Goal: Task Accomplishment & Management: Manage account settings

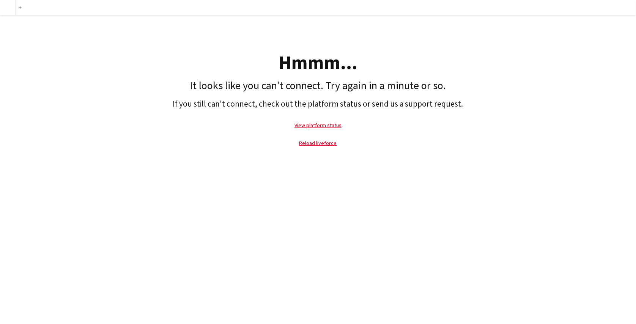
click at [281, 58] on div "Hmmm..." at bounding box center [318, 62] width 629 height 19
click at [319, 143] on link "Reload liveforce" at bounding box center [319, 143] width 38 height 7
click at [315, 125] on link "View platform status" at bounding box center [318, 125] width 47 height 7
click at [9, 4] on div at bounding box center [7, 7] width 15 height 15
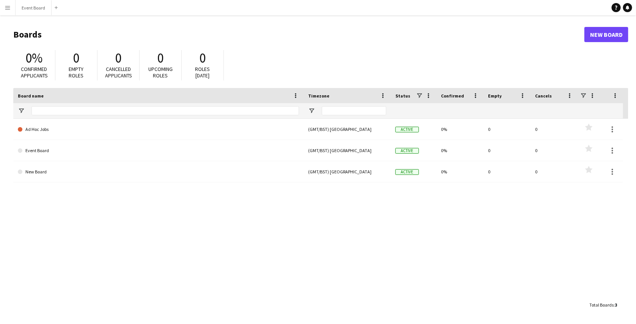
click at [11, 10] on button "Menu" at bounding box center [7, 7] width 15 height 15
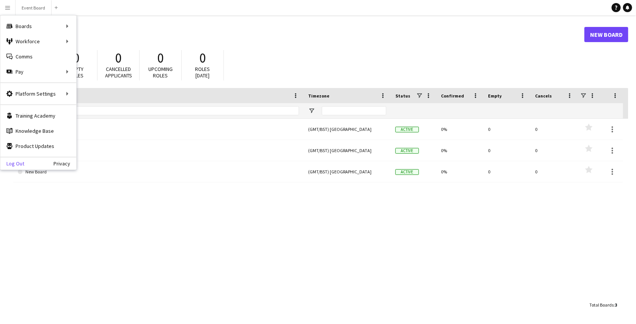
click at [15, 162] on link "Log Out" at bounding box center [12, 164] width 24 height 6
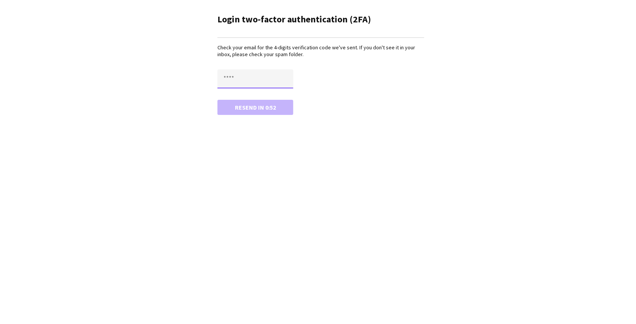
click at [239, 73] on input "text" at bounding box center [256, 78] width 76 height 19
type input "****"
click at [218, 100] on button "Confirm" at bounding box center [256, 107] width 76 height 15
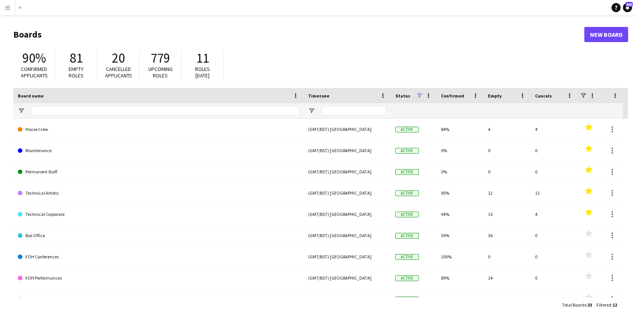
click at [8, 8] on app-icon "Menu" at bounding box center [8, 8] width 6 height 6
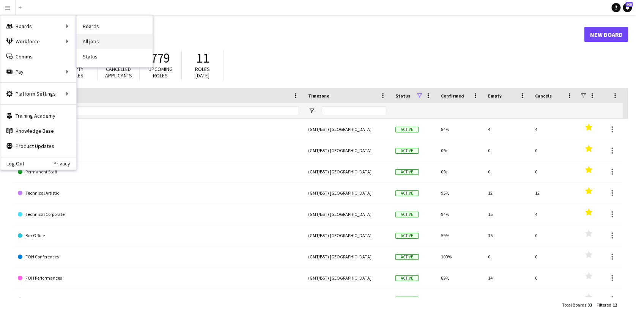
click at [91, 45] on link "All jobs" at bounding box center [115, 41] width 76 height 15
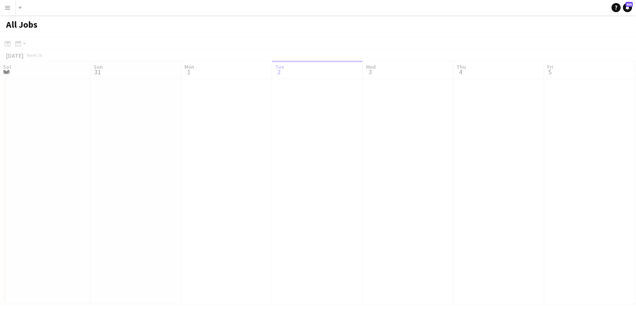
scroll to position [0, 182]
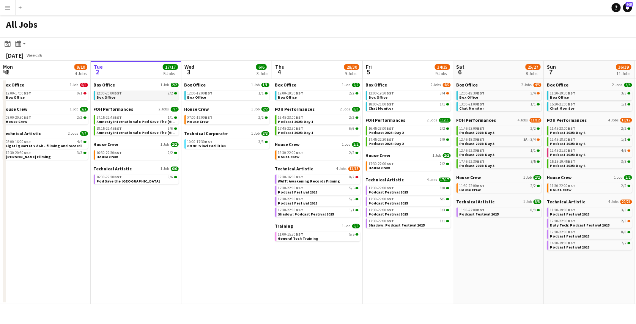
click at [134, 98] on link "12:00-20:00 BST 2/2 Box Office" at bounding box center [137, 95] width 81 height 9
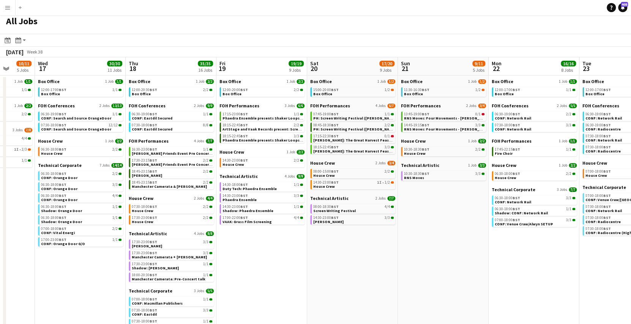
scroll to position [3, 0]
click at [257, 220] on span "VAAK: Grass Film Screening" at bounding box center [247, 222] width 49 height 5
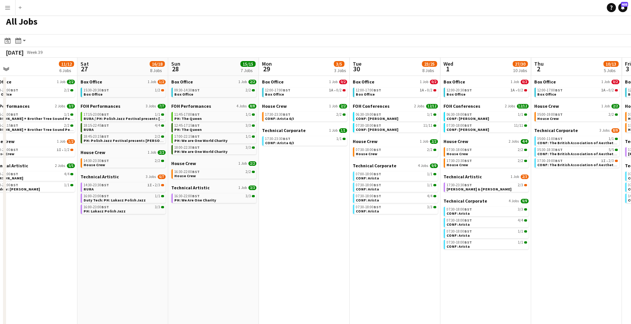
scroll to position [0, 286]
click at [405, 127] on link "07:30-18:00 BST 11/11 CONF: Arista - Inizio" at bounding box center [395, 127] width 81 height 9
click at [4, 2] on button "Menu" at bounding box center [7, 7] width 15 height 15
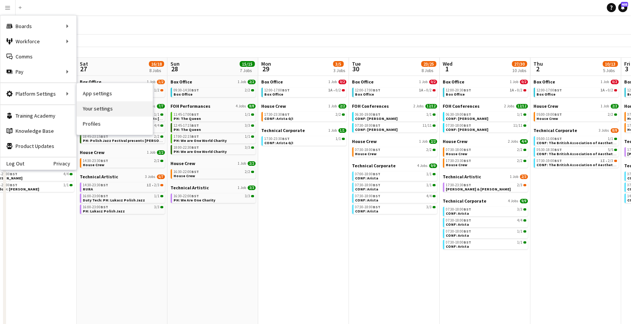
click at [93, 107] on link "Your settings" at bounding box center [115, 108] width 76 height 15
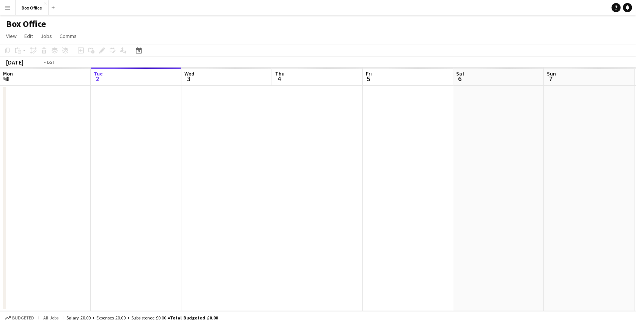
scroll to position [0, 261]
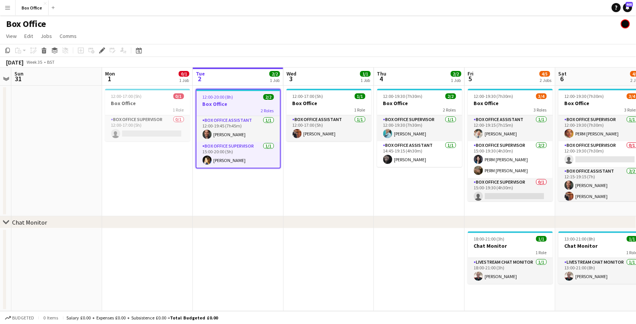
click at [253, 105] on h3 "Box Office" at bounding box center [239, 104] width 84 height 7
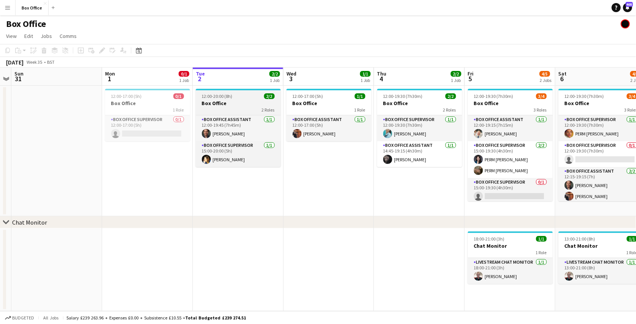
click at [240, 99] on app-job-card "12:00-20:00 (8h) 2/2 Box Office 2 Roles Box Office Assistant 1/1 12:00-19:45 (7…" at bounding box center [238, 128] width 85 height 78
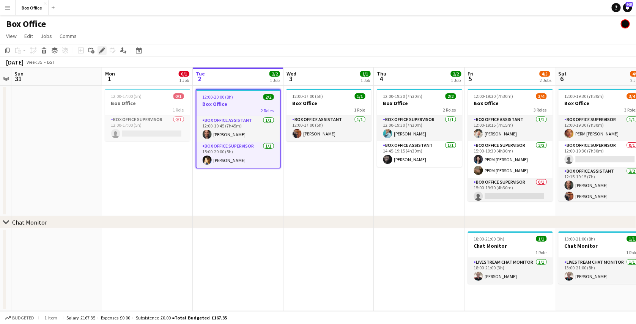
click at [103, 49] on div "Add job Add linked Job Edit Edit linked Job Applicants" at bounding box center [99, 50] width 58 height 9
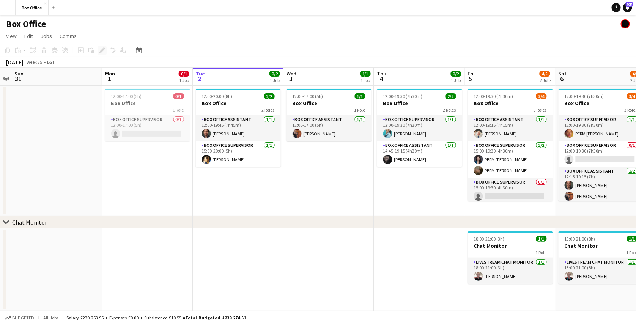
click at [103, 49] on div "Add job Add linked Job Edit Edit linked Job Applicants" at bounding box center [99, 50] width 58 height 9
click at [238, 112] on div "2 Roles" at bounding box center [238, 110] width 85 height 6
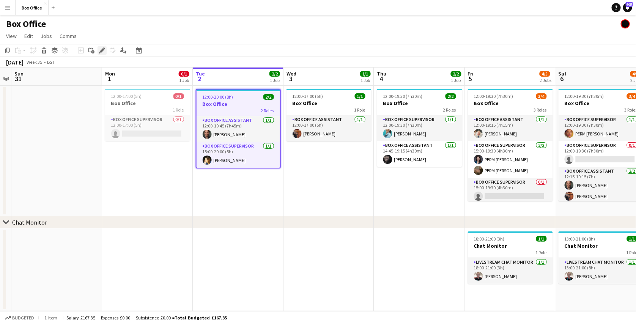
click at [99, 52] on icon "Edit" at bounding box center [102, 50] width 6 height 6
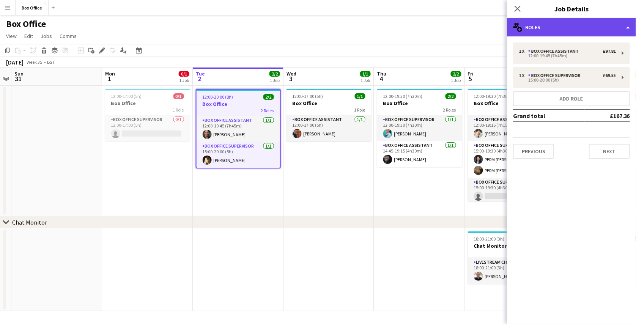
click at [568, 27] on div "multiple-users-add Roles" at bounding box center [571, 27] width 129 height 18
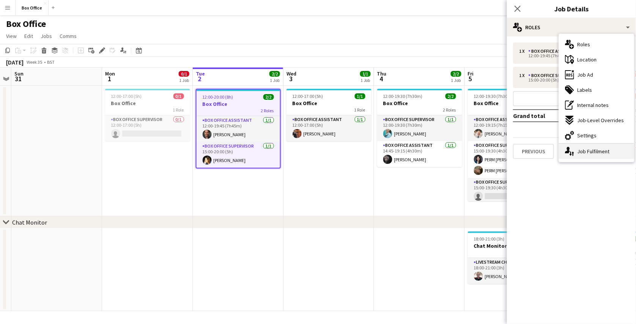
click at [585, 149] on div "single-neutral-actions-up-down Job Fulfilment" at bounding box center [596, 151] width 75 height 15
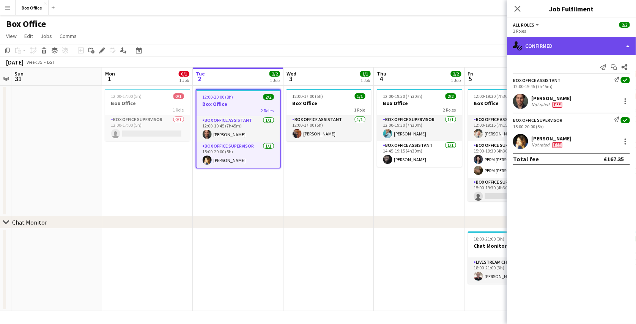
click at [579, 41] on div "single-neutral-actions-check-2 Confirmed" at bounding box center [571, 46] width 129 height 18
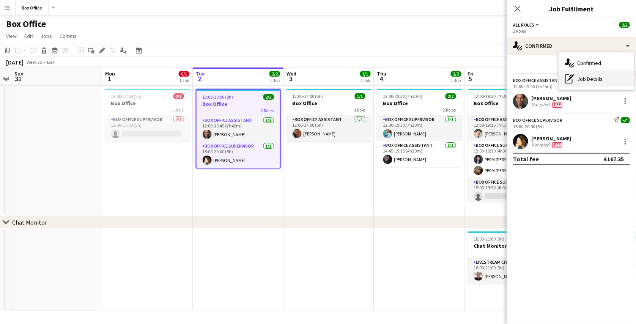
click at [581, 74] on div "pen-write Job Details" at bounding box center [596, 78] width 75 height 15
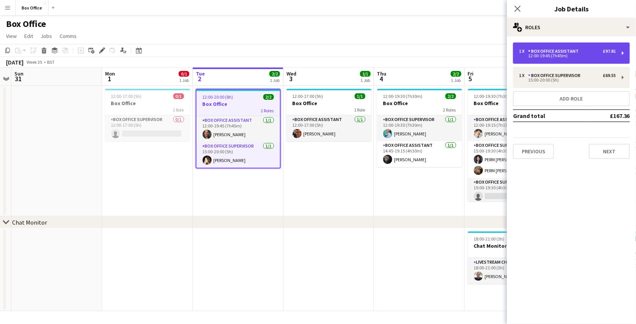
click at [559, 53] on div "Box Office Assistant" at bounding box center [556, 51] width 54 height 5
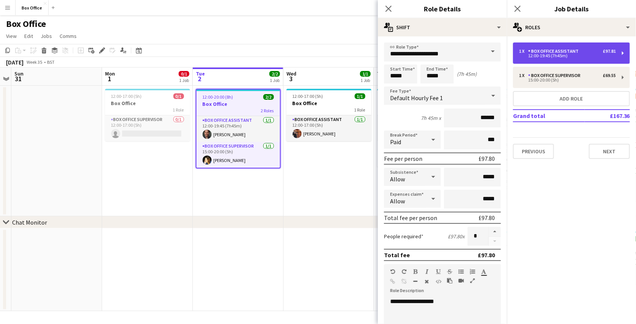
click at [598, 47] on div "1 x Box Office Assistant £97.81 12:00-19:45 (7h45m)" at bounding box center [571, 53] width 117 height 21
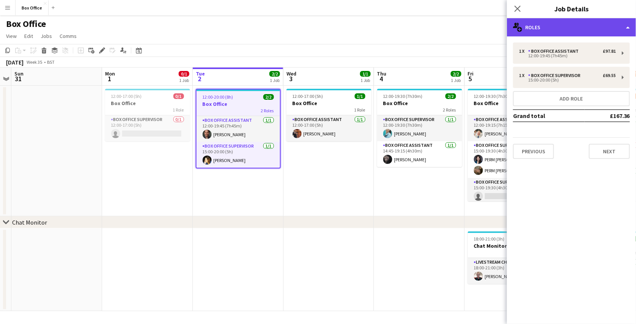
click at [595, 25] on div "multiple-users-add Roles" at bounding box center [571, 27] width 129 height 18
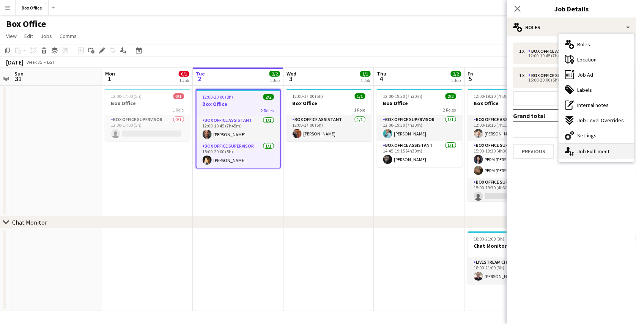
click at [591, 148] on div "single-neutral-actions-up-down Job Fulfilment" at bounding box center [596, 151] width 75 height 15
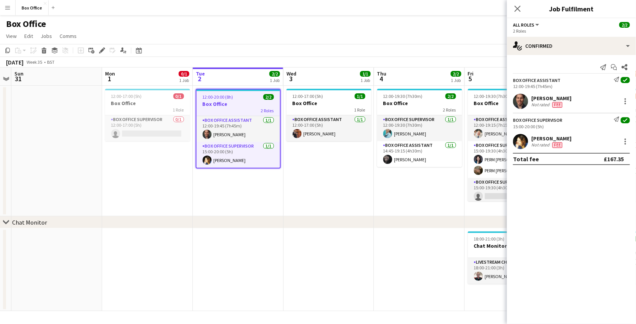
click at [584, 97] on div "James Bibby Not rated Fee" at bounding box center [571, 101] width 129 height 15
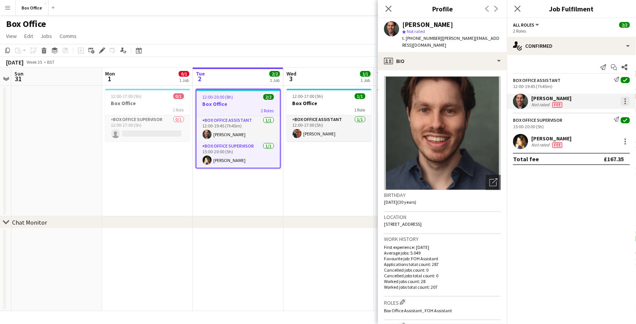
click at [624, 103] on div at bounding box center [625, 101] width 9 height 9
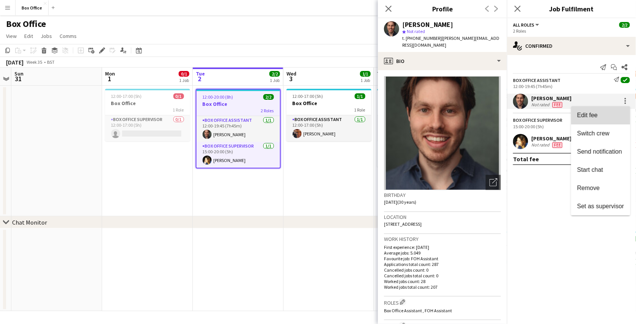
click at [600, 112] on span "Edit fee" at bounding box center [601, 115] width 47 height 7
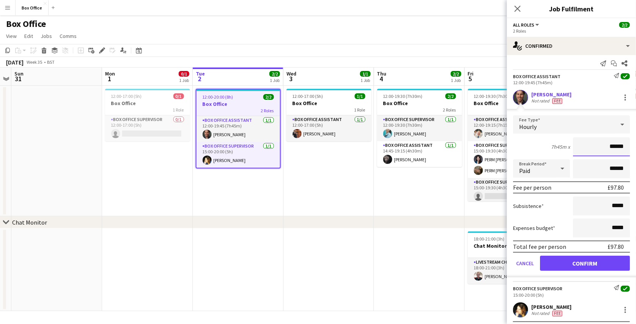
scroll to position [0, 0]
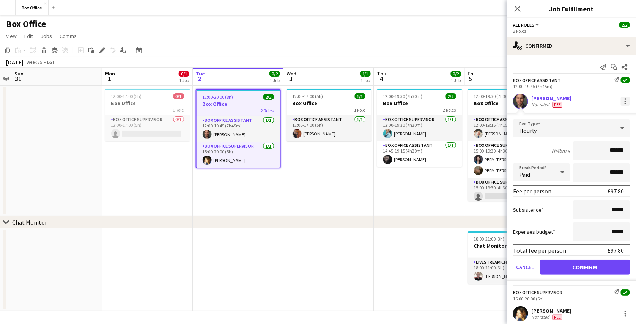
click at [625, 104] on div at bounding box center [626, 104] width 2 height 2
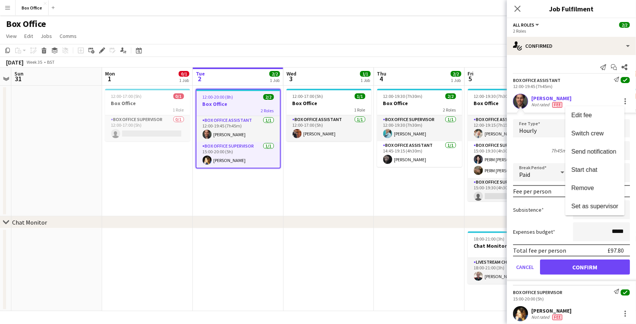
click at [565, 65] on div at bounding box center [318, 162] width 636 height 324
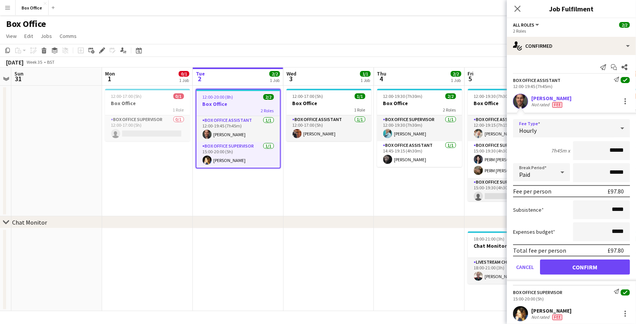
click at [592, 125] on div "Hourly" at bounding box center [564, 128] width 102 height 18
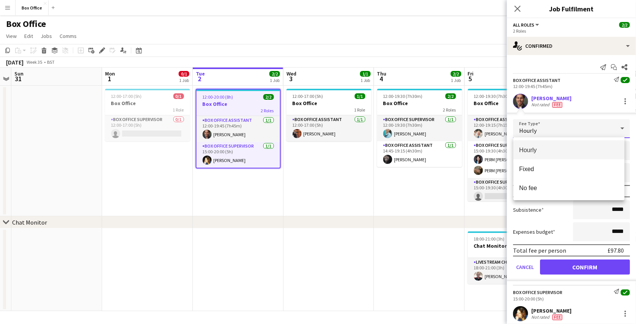
click at [584, 98] on div at bounding box center [318, 162] width 636 height 324
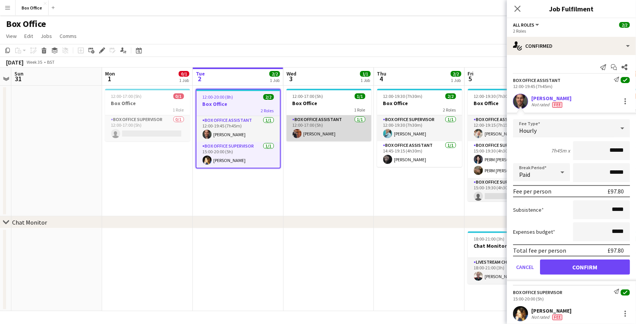
click at [352, 132] on app-card-role "Box Office Assistant 1/1 12:00-17:00 (5h) Leroy Bonsu" at bounding box center [329, 128] width 85 height 26
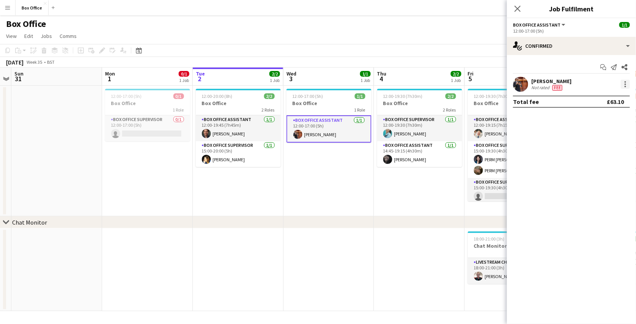
click at [625, 82] on div at bounding box center [625, 84] width 9 height 9
click at [609, 97] on span "Edit fee" at bounding box center [601, 98] width 47 height 7
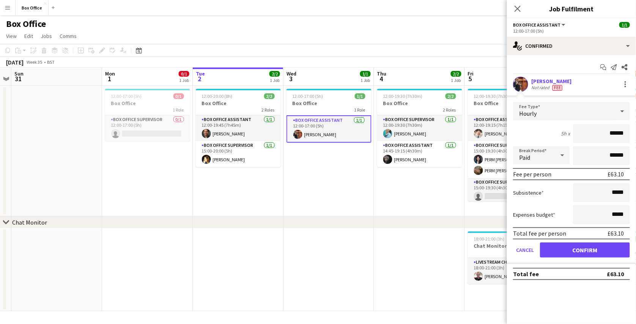
click at [309, 2] on app-navbar "Menu Boards Boards Boards All jobs Status Workforce Workforce My Workforce Recr…" at bounding box center [318, 7] width 636 height 15
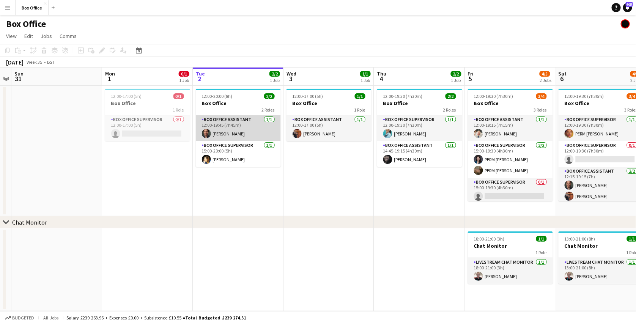
click at [266, 126] on app-card-role "Box Office Assistant 1/1 12:00-19:45 (7h45m) James Bibby" at bounding box center [238, 128] width 85 height 26
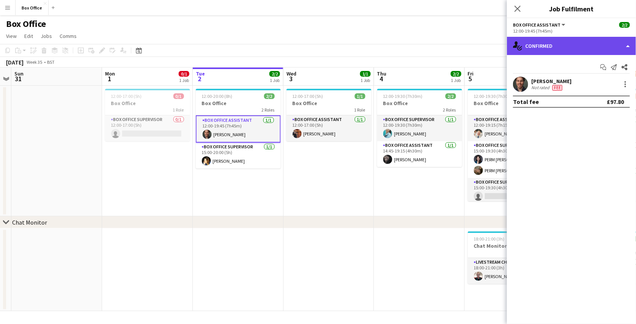
click at [579, 51] on div "single-neutral-actions-check-2 Confirmed" at bounding box center [571, 46] width 129 height 18
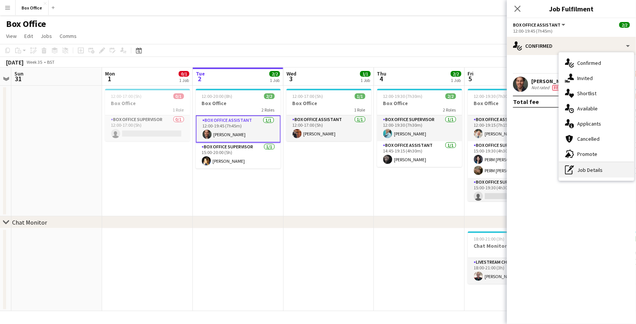
click at [581, 166] on div "pen-write Job Details" at bounding box center [596, 170] width 75 height 15
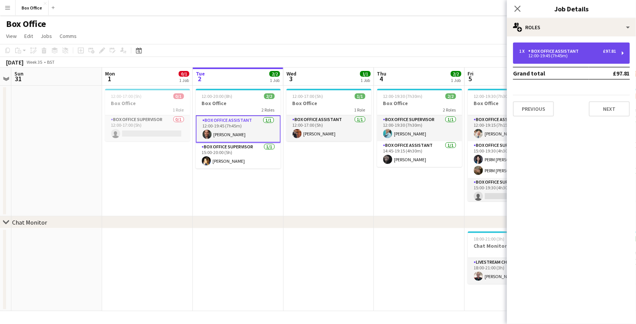
click at [555, 47] on div "1 x Box Office Assistant £97.81 12:00-19:45 (7h45m)" at bounding box center [571, 53] width 117 height 21
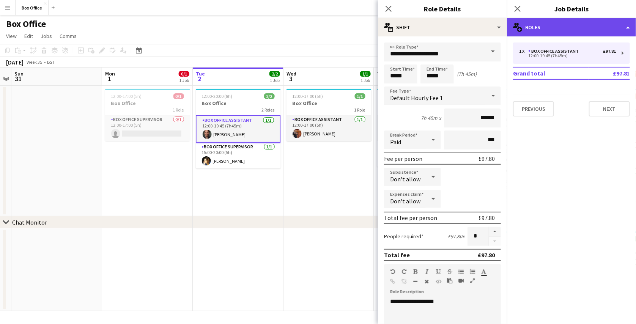
click at [604, 25] on div "multiple-users-add Roles" at bounding box center [571, 27] width 129 height 18
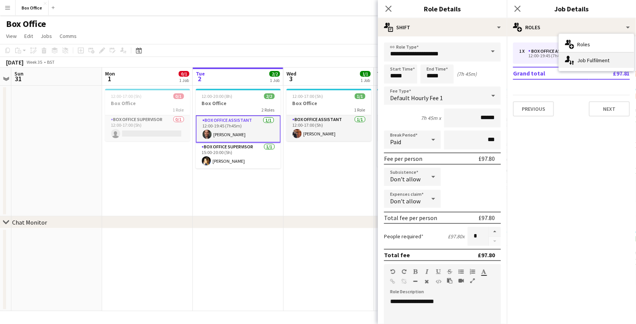
click at [603, 60] on div "single-neutral-actions-up-down Job Fulfilment" at bounding box center [596, 60] width 75 height 15
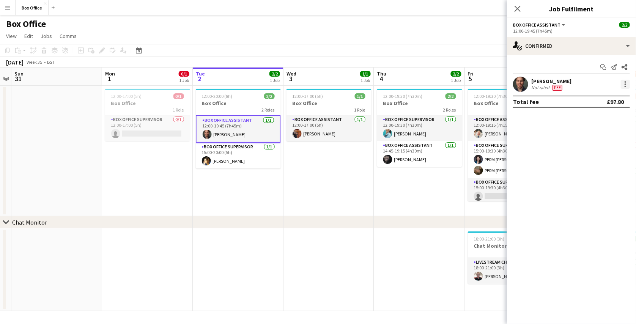
click at [625, 83] on div at bounding box center [625, 84] width 9 height 9
click at [528, 158] on div at bounding box center [318, 162] width 636 height 324
click at [494, 104] on h3 "Box Office" at bounding box center [510, 103] width 85 height 7
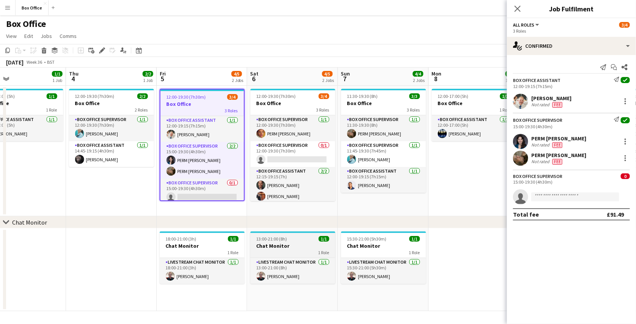
scroll to position [0, 388]
click at [514, 8] on icon "Close pop-in" at bounding box center [517, 8] width 7 height 7
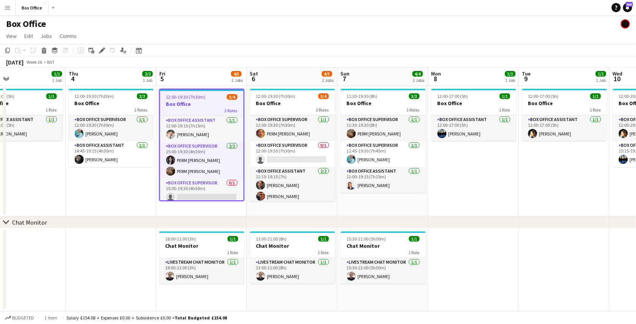
click at [205, 106] on h3 "Box Office" at bounding box center [202, 104] width 84 height 7
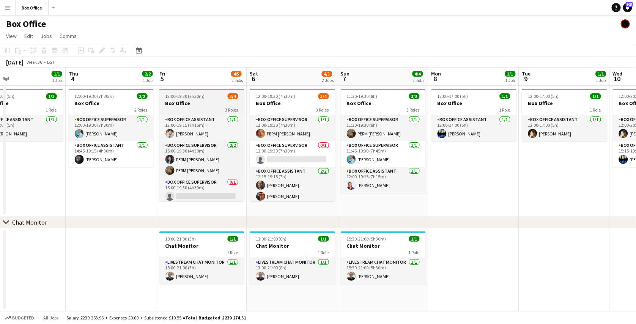
click at [205, 107] on div "3 Roles" at bounding box center [201, 110] width 85 height 6
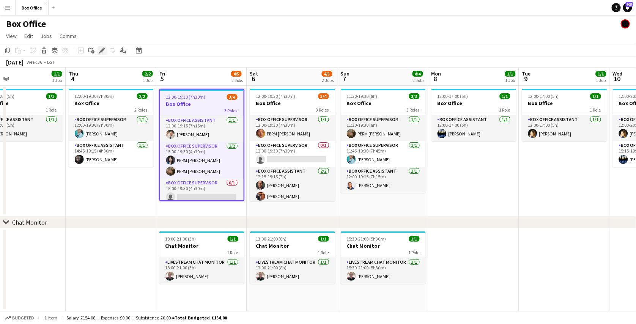
click at [99, 52] on icon "Edit" at bounding box center [102, 50] width 6 height 6
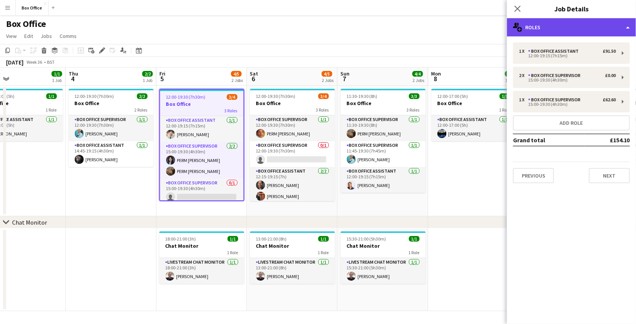
click at [575, 28] on div "multiple-users-add Roles" at bounding box center [571, 27] width 129 height 18
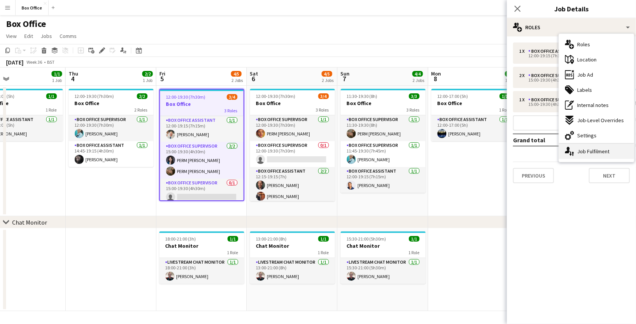
click at [589, 147] on div "single-neutral-actions-up-down Job Fulfilment" at bounding box center [596, 151] width 75 height 15
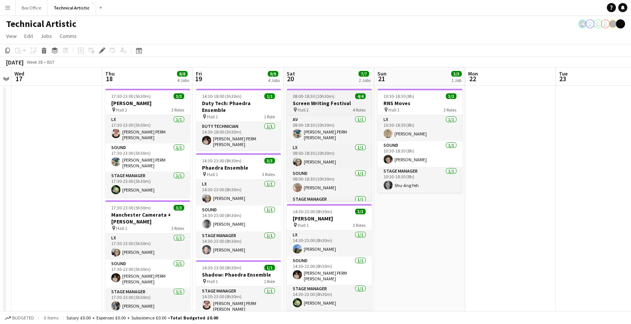
click at [317, 106] on h3 "Screen Writing Festival" at bounding box center [329, 103] width 85 height 7
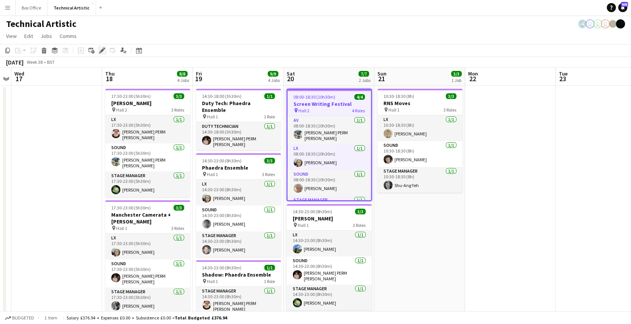
click at [104, 49] on icon at bounding box center [104, 48] width 2 height 2
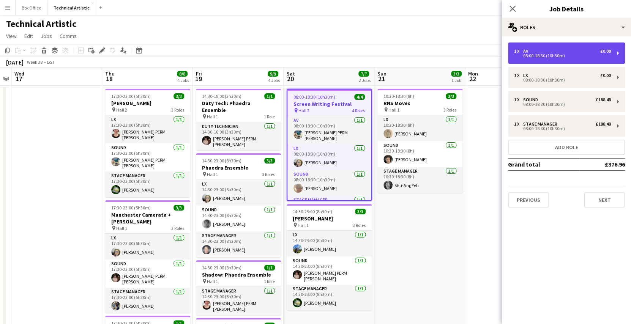
click at [550, 49] on div "1 x AV £0.00" at bounding box center [562, 51] width 97 height 5
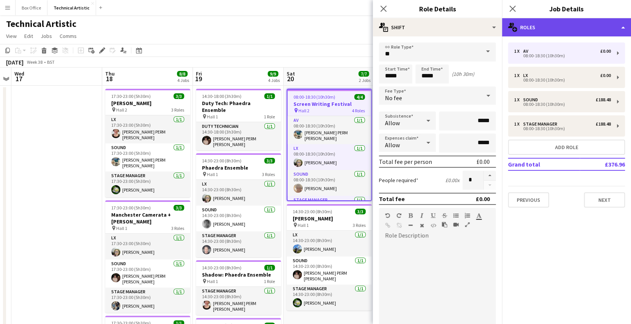
click at [567, 29] on div "multiple-users-add Roles" at bounding box center [566, 27] width 129 height 18
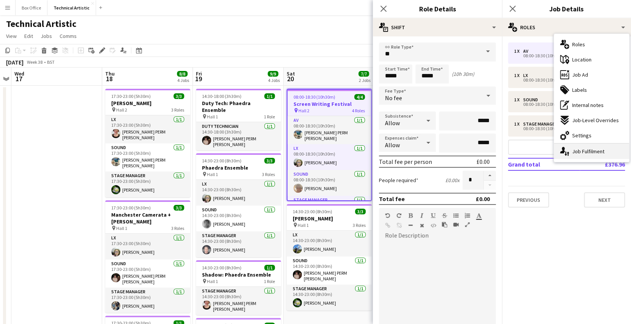
click at [575, 151] on div "single-neutral-actions-up-down Job Fulfilment" at bounding box center [591, 151] width 75 height 15
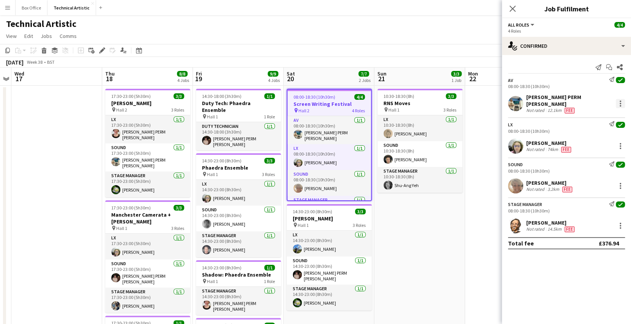
click at [620, 101] on div at bounding box center [621, 102] width 2 height 2
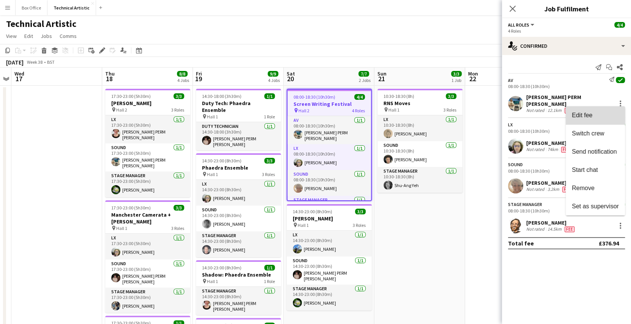
click at [600, 121] on button "Edit fee" at bounding box center [595, 115] width 59 height 18
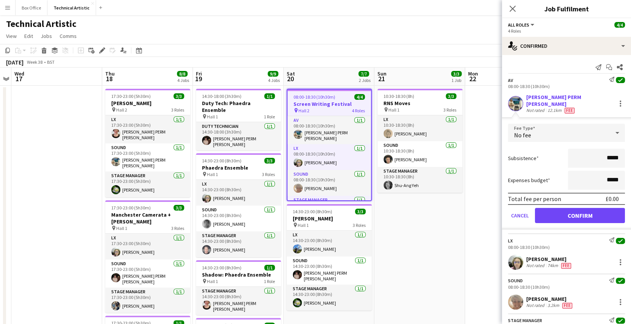
click at [536, 64] on div "Send notification Start chat Share" at bounding box center [566, 67] width 117 height 13
click at [522, 208] on button "Cancel" at bounding box center [520, 215] width 24 height 15
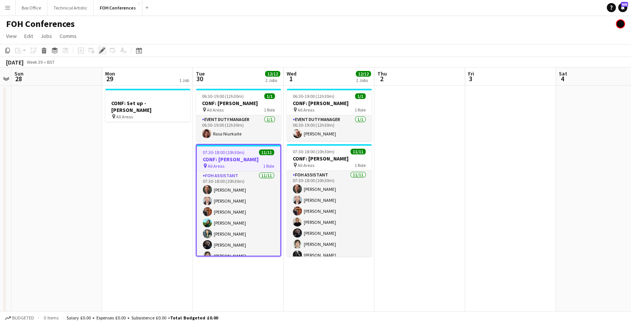
click at [105, 50] on div "Edit" at bounding box center [102, 50] width 9 height 9
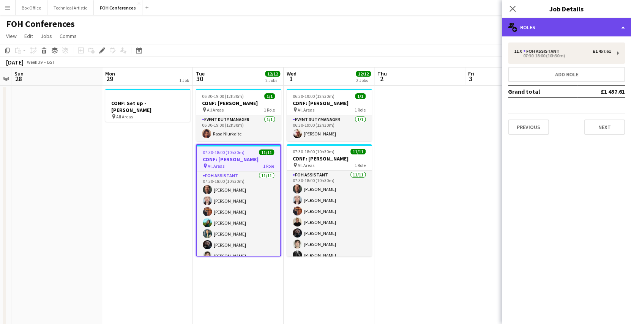
click at [560, 30] on div "multiple-users-add Roles" at bounding box center [566, 27] width 129 height 18
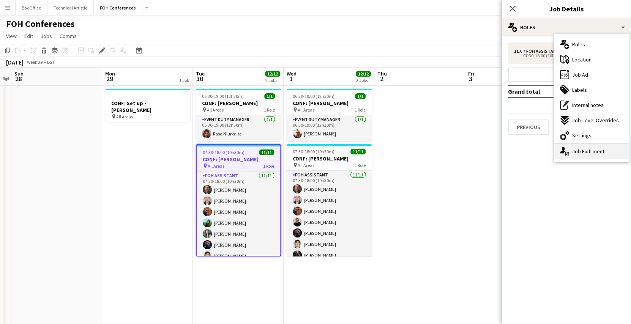
click at [586, 150] on div "single-neutral-actions-up-down Job Fulfilment" at bounding box center [591, 151] width 75 height 15
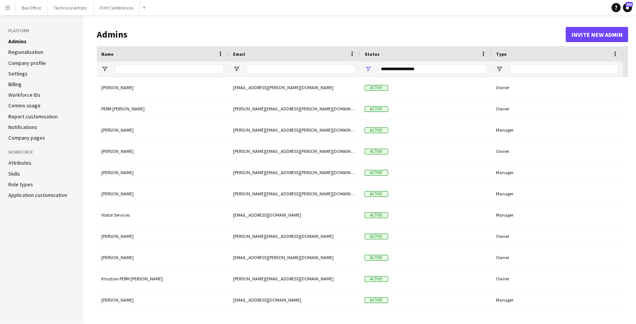
click at [24, 76] on link "Settings" at bounding box center [17, 73] width 19 height 7
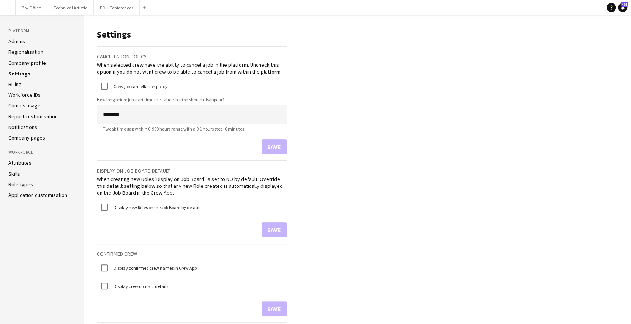
click at [33, 63] on link "Company profile" at bounding box center [27, 63] width 38 height 7
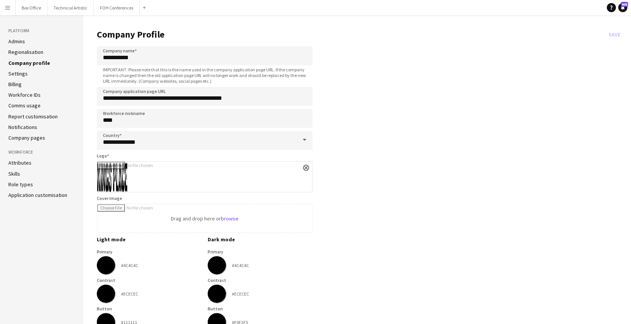
click at [7, 5] on app-icon "Menu" at bounding box center [8, 8] width 6 height 6
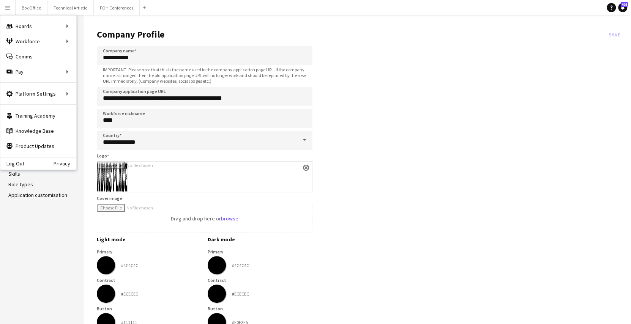
click at [16, 159] on div "Log Out Privacy" at bounding box center [38, 163] width 76 height 13
click at [19, 161] on link "Log Out" at bounding box center [12, 164] width 24 height 6
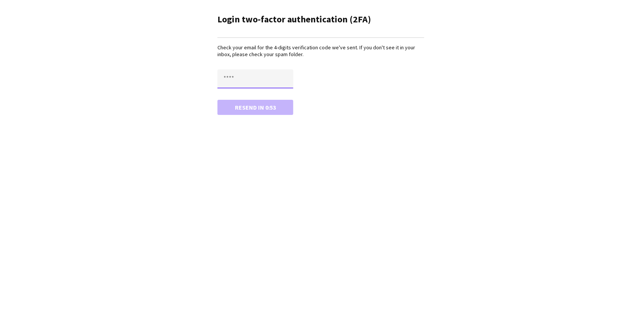
click at [250, 76] on input "text" at bounding box center [256, 78] width 76 height 19
type input "****"
click at [218, 100] on button "Resend in 0:52" at bounding box center [256, 107] width 76 height 15
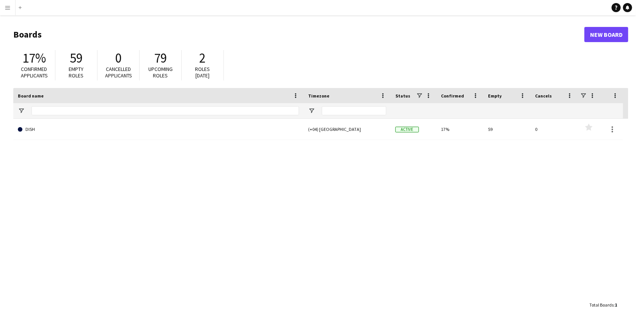
click at [10, 10] on app-icon "Menu" at bounding box center [8, 8] width 6 height 6
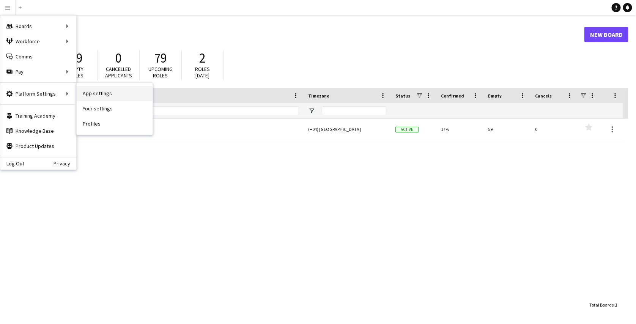
click at [86, 93] on link "App settings" at bounding box center [115, 93] width 76 height 15
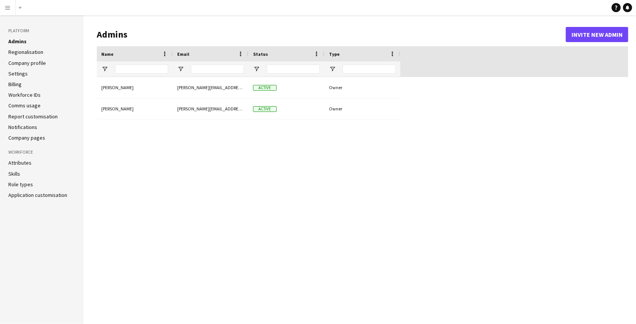
type input "**********"
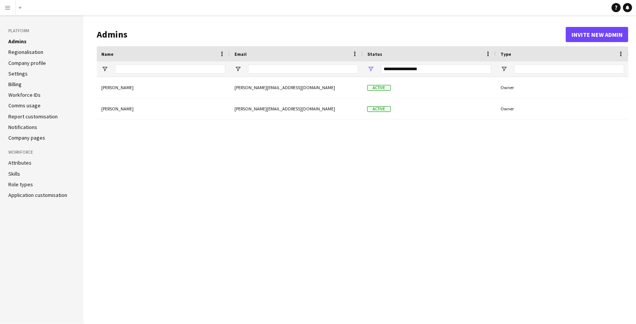
click at [41, 63] on link "Company profile" at bounding box center [27, 63] width 38 height 7
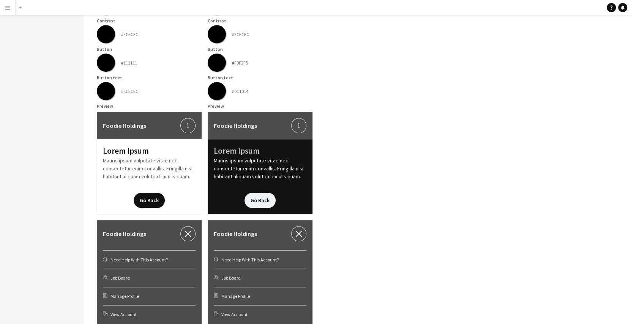
scroll to position [278, 0]
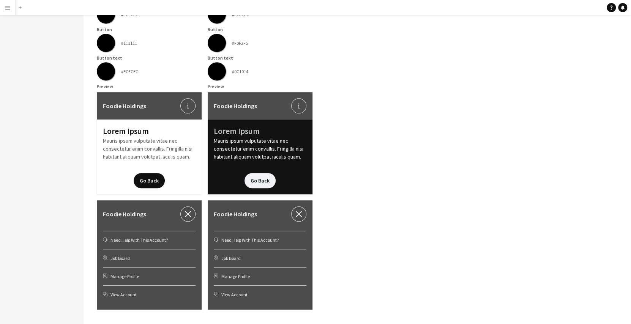
click at [139, 149] on div "Lorem Ipsum Mauris ipsum vulputate vitae nec consectetur enim convallis. Fringi…" at bounding box center [149, 157] width 105 height 75
click at [142, 138] on div "Lorem Ipsum Mauris ipsum vulputate vitae nec consectetur enim convallis. Fringi…" at bounding box center [149, 157] width 105 height 75
click at [189, 106] on icon "information-circle-reverse" at bounding box center [188, 106] width 6 height 6
click at [142, 180] on button "Go Back" at bounding box center [149, 180] width 31 height 15
click at [163, 164] on div "Lorem Ipsum Mauris ipsum vulputate vitae nec consectetur enim convallis. Fringi…" at bounding box center [149, 157] width 105 height 75
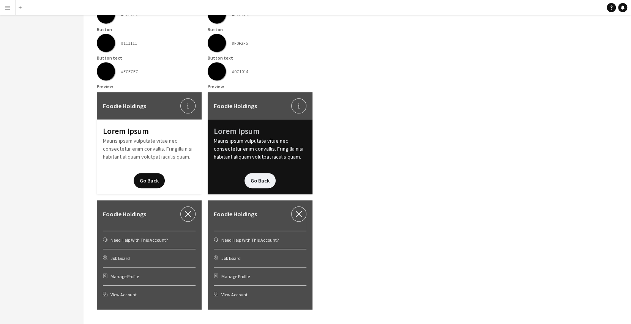
click at [166, 238] on div "headphones-customer-support Need Help With This Account?" at bounding box center [149, 240] width 93 height 18
click at [104, 240] on icon "headphones-customer-support" at bounding box center [105, 239] width 5 height 5
drag, startPoint x: 114, startPoint y: 256, endPoint x: 186, endPoint y: 216, distance: 82.9
click at [186, 216] on div "Foodie Holdings close headphones-customer-support Need Help With This Account? …" at bounding box center [149, 254] width 105 height 109
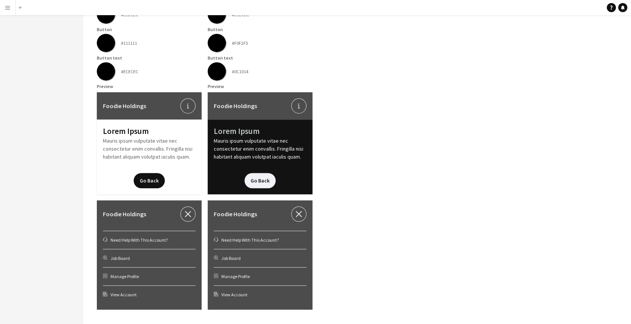
click at [186, 216] on icon "close" at bounding box center [188, 214] width 6 height 6
click at [284, 117] on div "Foodie Holdings information-circle-reverse" at bounding box center [260, 105] width 105 height 27
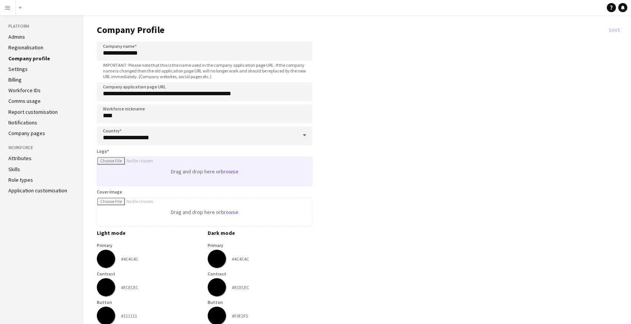
scroll to position [0, 0]
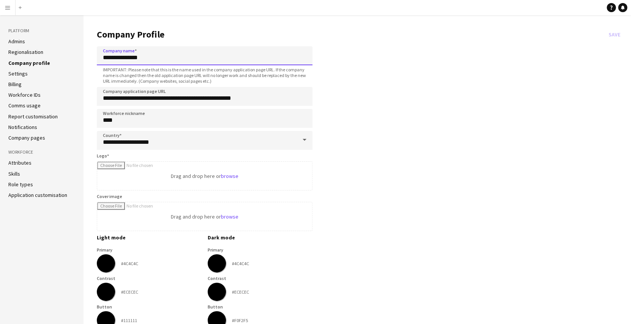
click at [236, 60] on input "**********" at bounding box center [205, 55] width 216 height 19
click at [6, 3] on button "Menu" at bounding box center [7, 7] width 15 height 15
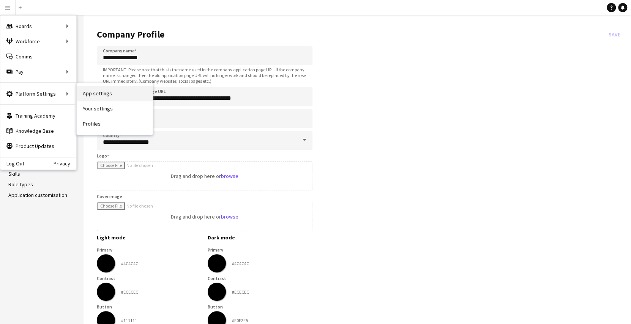
click at [87, 94] on link "App settings" at bounding box center [115, 93] width 76 height 15
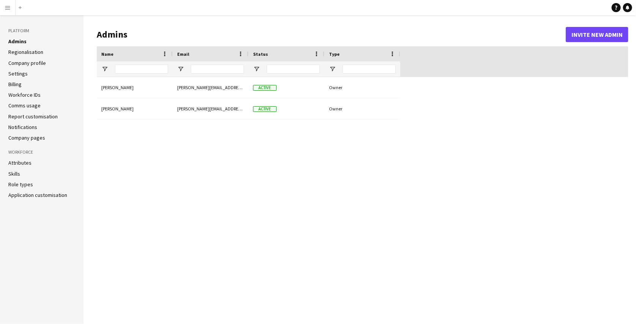
type input "**********"
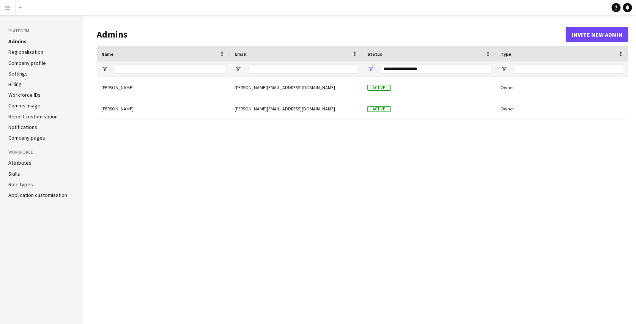
click at [32, 63] on link "Company profile" at bounding box center [27, 63] width 38 height 7
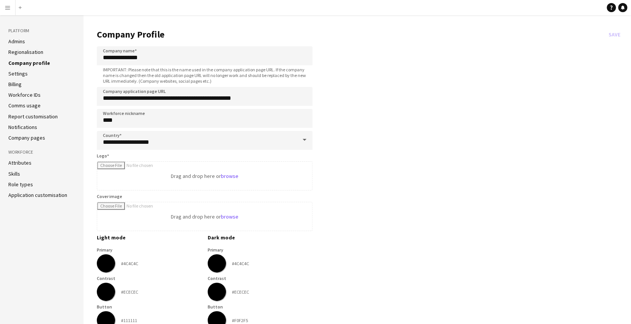
click at [8, 4] on button "Menu" at bounding box center [7, 7] width 15 height 15
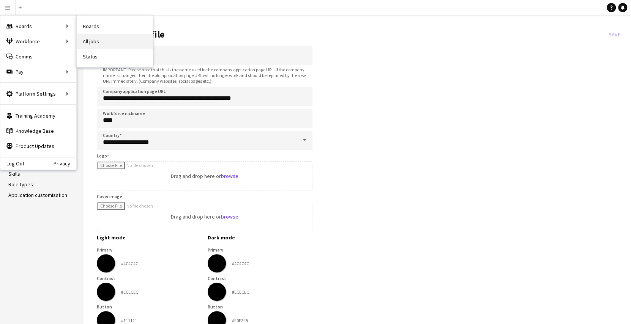
click at [92, 39] on link "All jobs" at bounding box center [115, 41] width 76 height 15
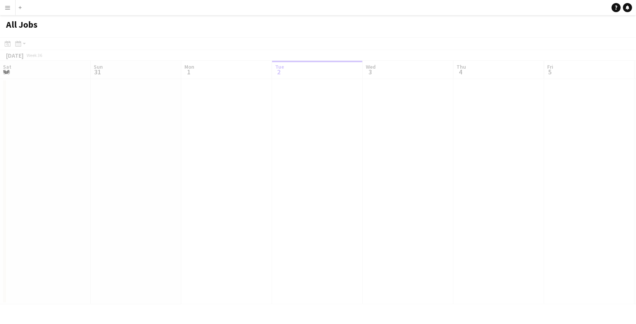
scroll to position [0, 182]
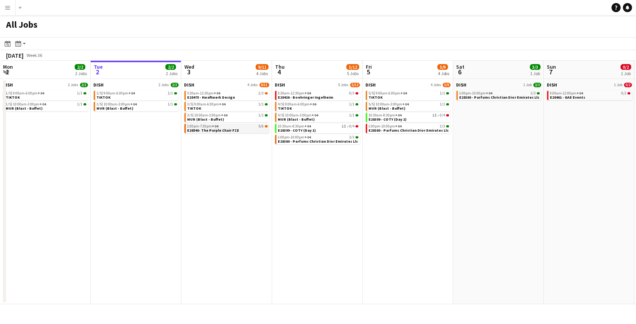
click at [243, 127] on div "1:00pm-7:30pm +04 5/6" at bounding box center [228, 127] width 81 height 4
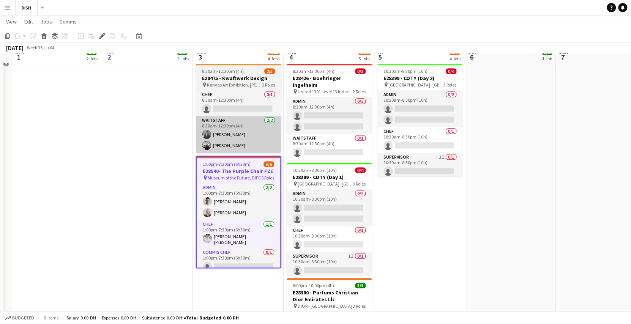
scroll to position [303, 0]
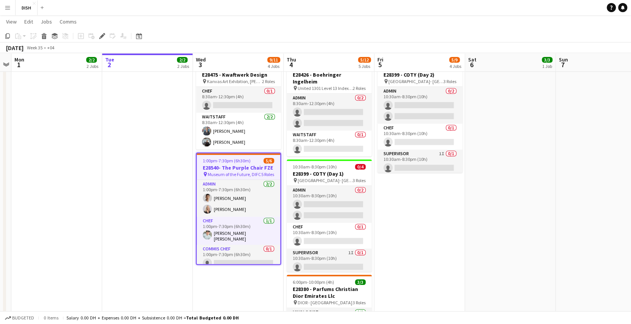
click at [232, 158] on span "1:00pm-7:30pm (6h30m)" at bounding box center [227, 161] width 48 height 6
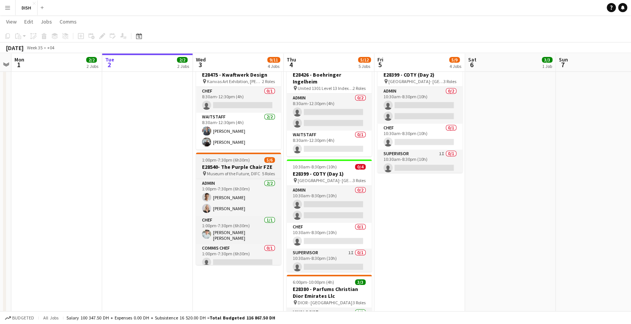
click at [231, 156] on app-job-card "1:00pm-7:30pm (6h30m) 5/6 E28540- The Purple Chair FZE pin Museum of the Future…" at bounding box center [238, 209] width 85 height 112
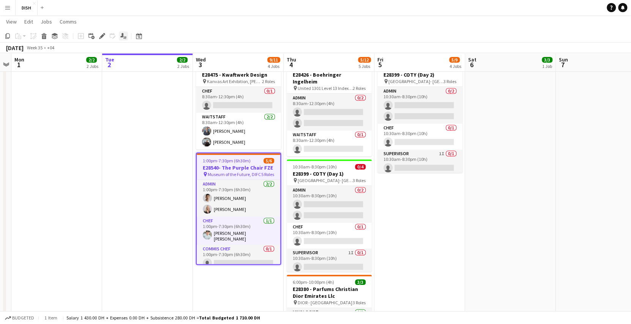
click at [120, 33] on icon "Applicants" at bounding box center [123, 36] width 6 height 6
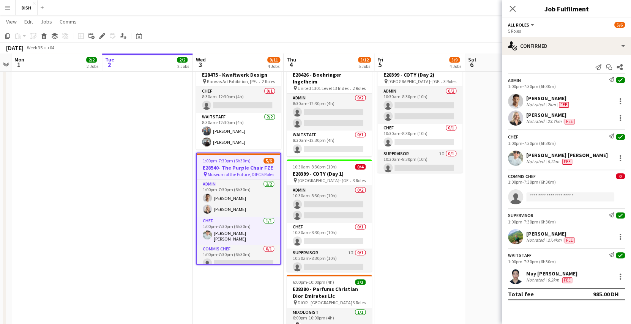
click at [12, 5] on button "Menu" at bounding box center [7, 7] width 15 height 15
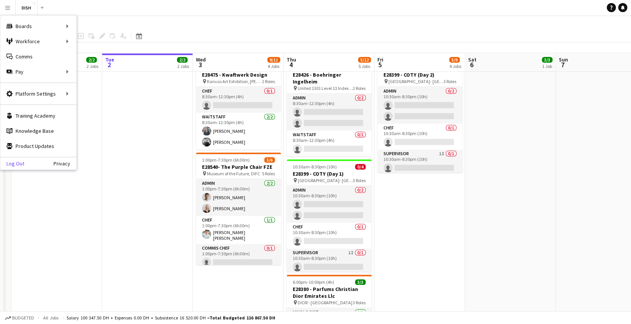
click at [12, 164] on link "Log Out" at bounding box center [12, 164] width 24 height 6
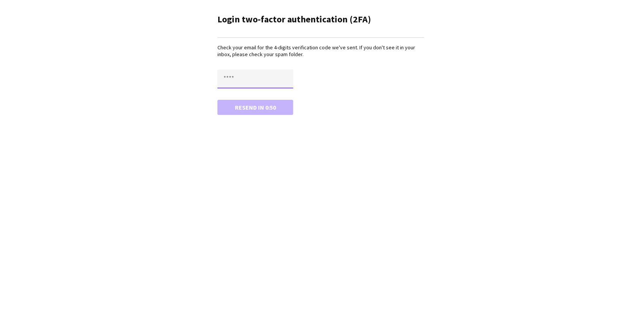
click at [253, 76] on input "text" at bounding box center [256, 78] width 76 height 19
paste input "****"
type input "****"
click at [251, 106] on button "Confirm" at bounding box center [256, 107] width 76 height 15
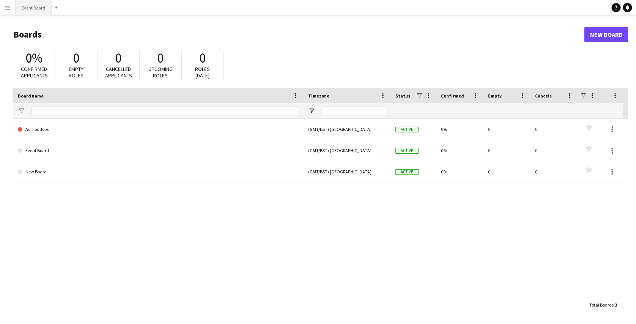
click at [30, 13] on button "Event Board Close" at bounding box center [34, 7] width 36 height 15
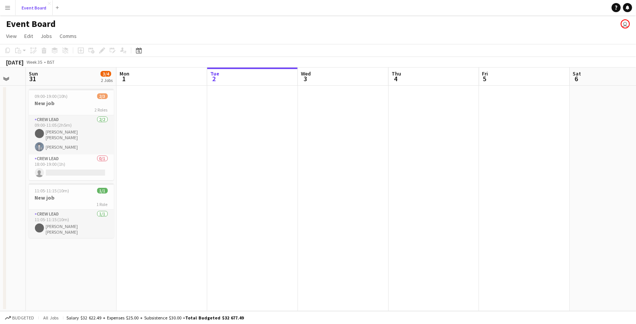
scroll to position [0, 153]
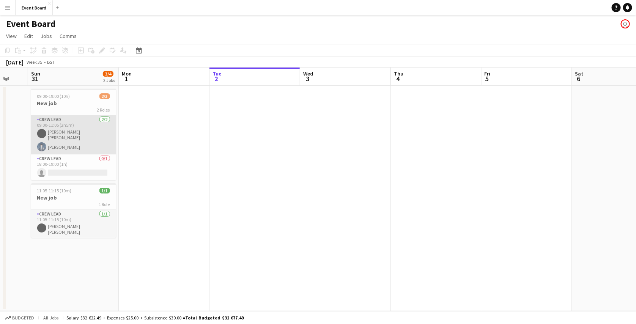
click at [77, 129] on app-card-role "Crew Lead [DATE] 09:00-11:05 (2h5m) [PERSON_NAME] [PERSON_NAME] [PERSON_NAME]" at bounding box center [73, 134] width 85 height 39
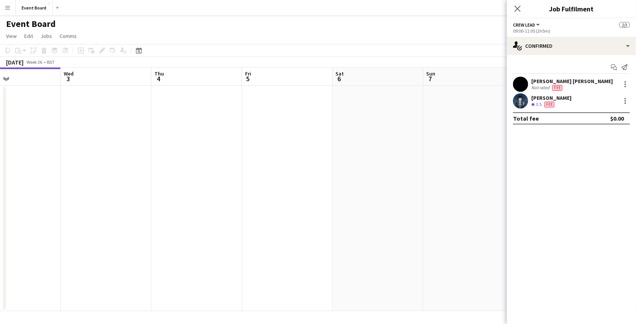
scroll to position [0, 225]
click at [258, 110] on app-date-cell at bounding box center [274, 199] width 91 height 226
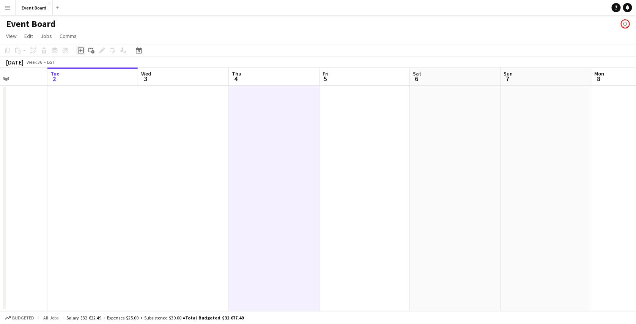
click at [80, 54] on div "Add job" at bounding box center [80, 50] width 9 height 9
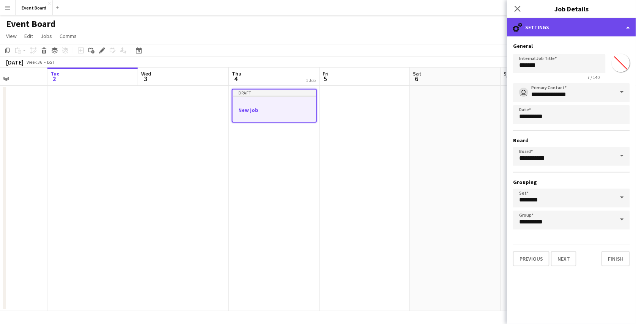
click at [565, 33] on div "cog-double-3 Settings" at bounding box center [571, 27] width 129 height 18
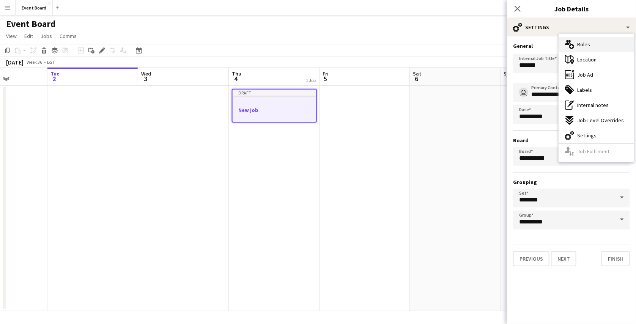
click at [582, 49] on div "multiple-users-add Roles" at bounding box center [596, 44] width 75 height 15
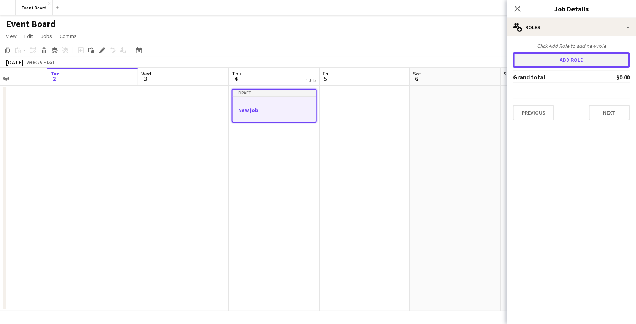
click at [576, 57] on button "Add role" at bounding box center [571, 59] width 117 height 15
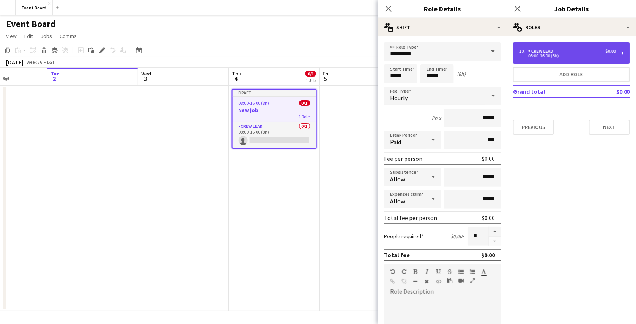
click at [562, 58] on div "1 x Crew Lead $0.00 08:00-16:00 (8h)" at bounding box center [571, 53] width 117 height 21
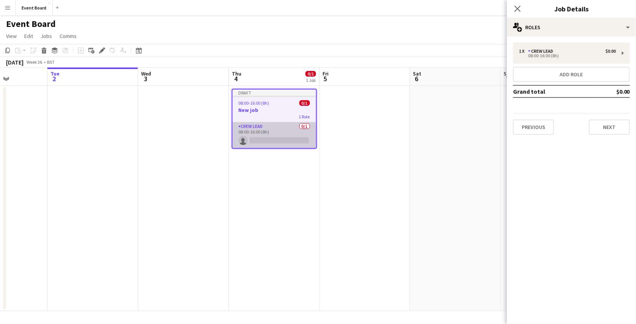
click at [298, 135] on app-card-role "Crew Lead 0/1 08:00-16:00 (8h) single-neutral-actions" at bounding box center [275, 135] width 84 height 26
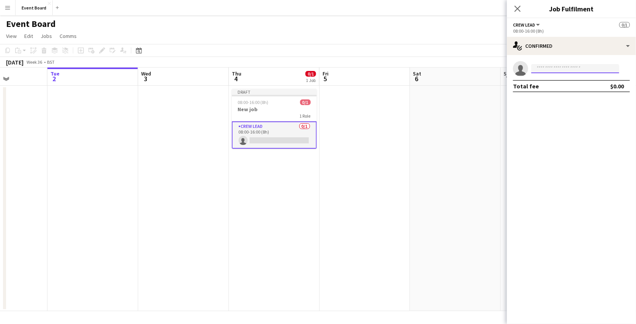
click at [550, 67] on input at bounding box center [576, 68] width 88 height 9
type input "***"
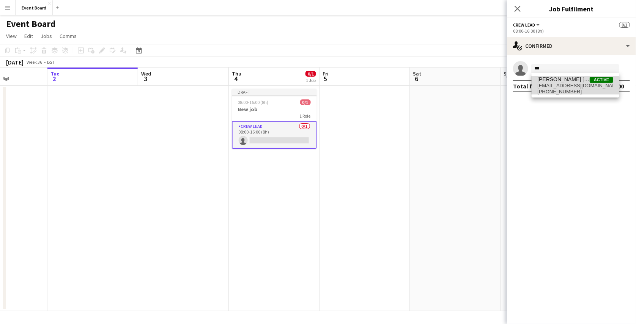
click at [560, 82] on span "[PERSON_NAME] [PERSON_NAME]" at bounding box center [564, 79] width 52 height 6
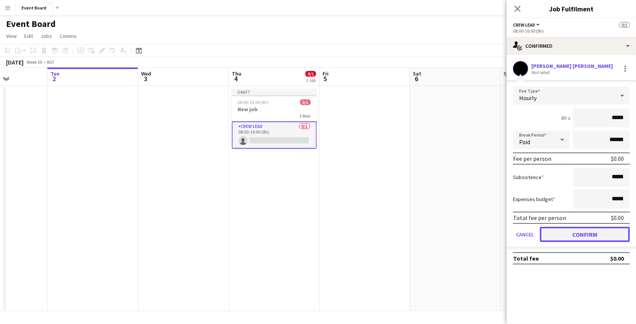
click at [556, 231] on button "Confirm" at bounding box center [585, 234] width 90 height 15
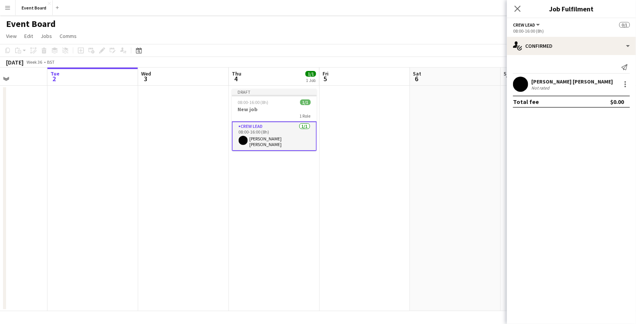
click at [476, 34] on app-page-menu "View Day view expanded Day view collapsed Month view Date picker Jump to [DATE]…" at bounding box center [318, 37] width 636 height 14
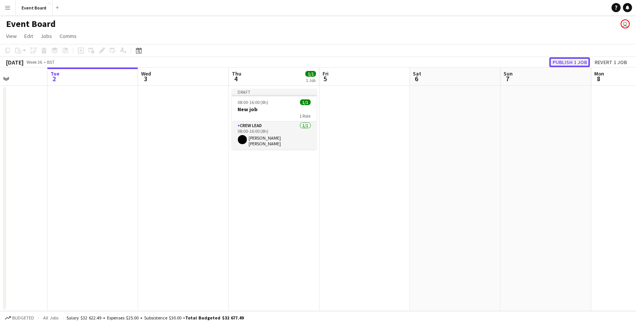
click at [573, 60] on button "Publish 1 job" at bounding box center [570, 62] width 41 height 10
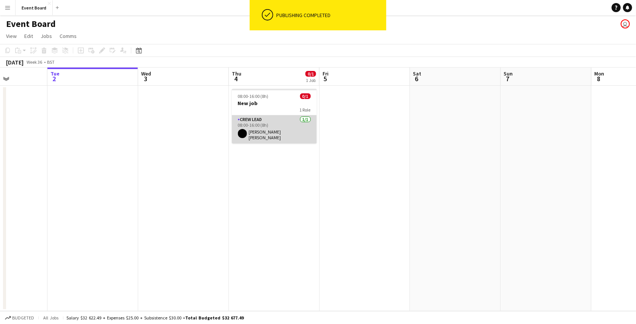
click at [278, 125] on app-card-role "Crew Lead [DATE] 08:00-16:00 (8h) [PERSON_NAME] [PERSON_NAME]" at bounding box center [274, 129] width 85 height 28
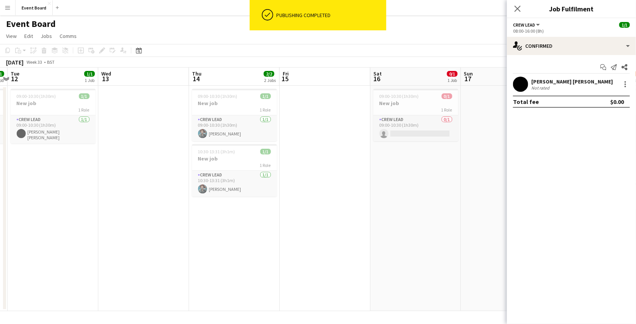
scroll to position [0, 174]
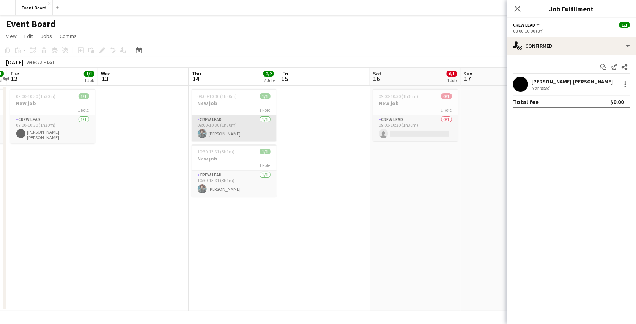
click at [247, 131] on app-card-role "Crew Lead [DATE] 09:00-10:30 (1h30m) [PERSON_NAME]" at bounding box center [234, 128] width 85 height 26
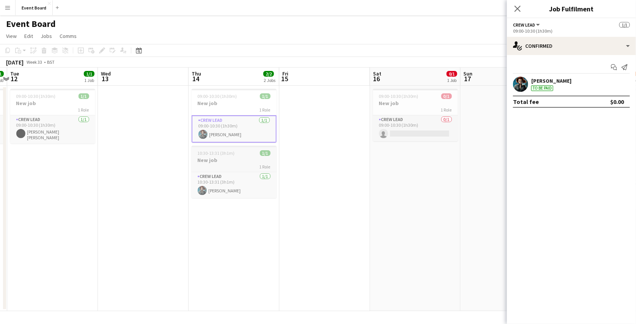
click at [249, 162] on h3 "New job" at bounding box center [234, 160] width 85 height 7
